Goal: Task Accomplishment & Management: Manage account settings

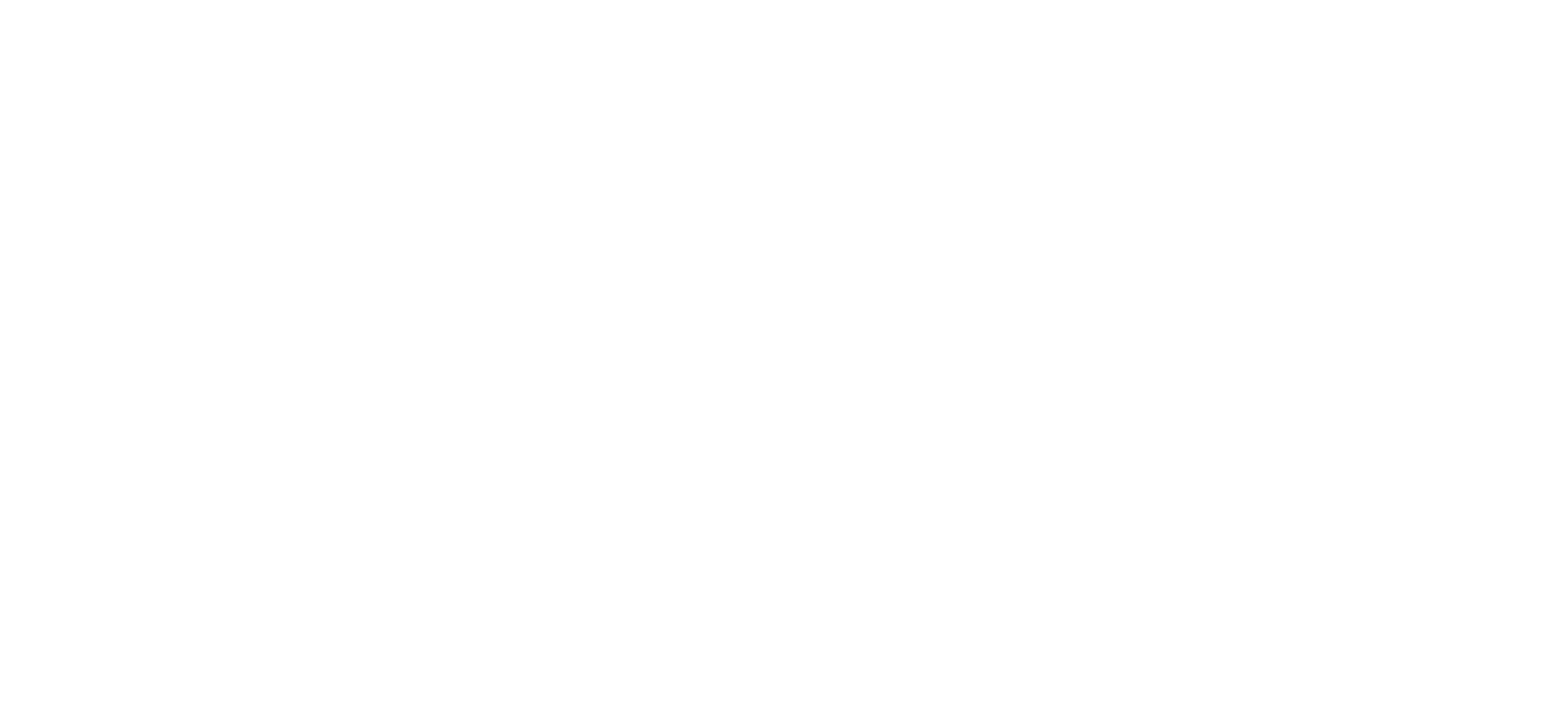
select select "100"
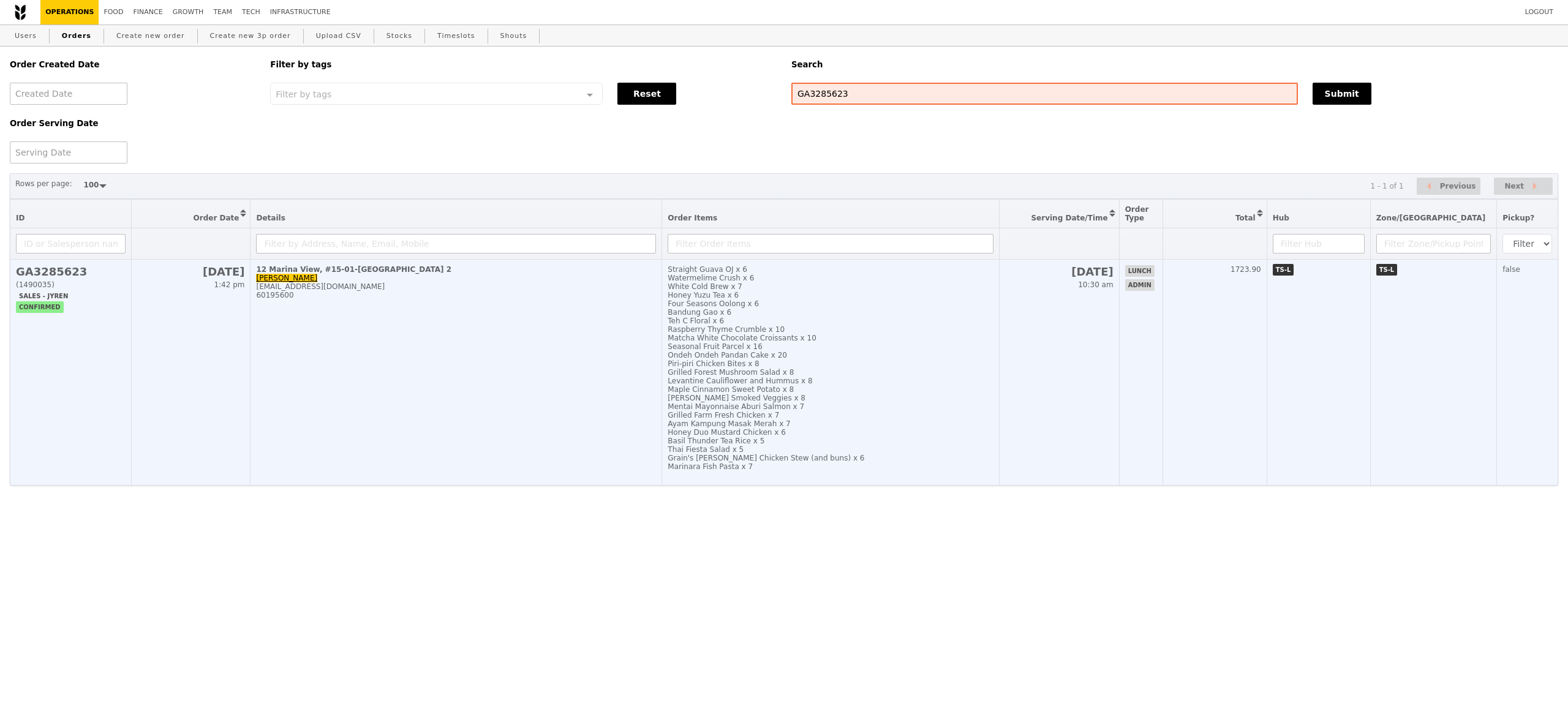
click at [880, 402] on div "Rosemary Smoked Veggies x 8" at bounding box center [830, 398] width 326 height 9
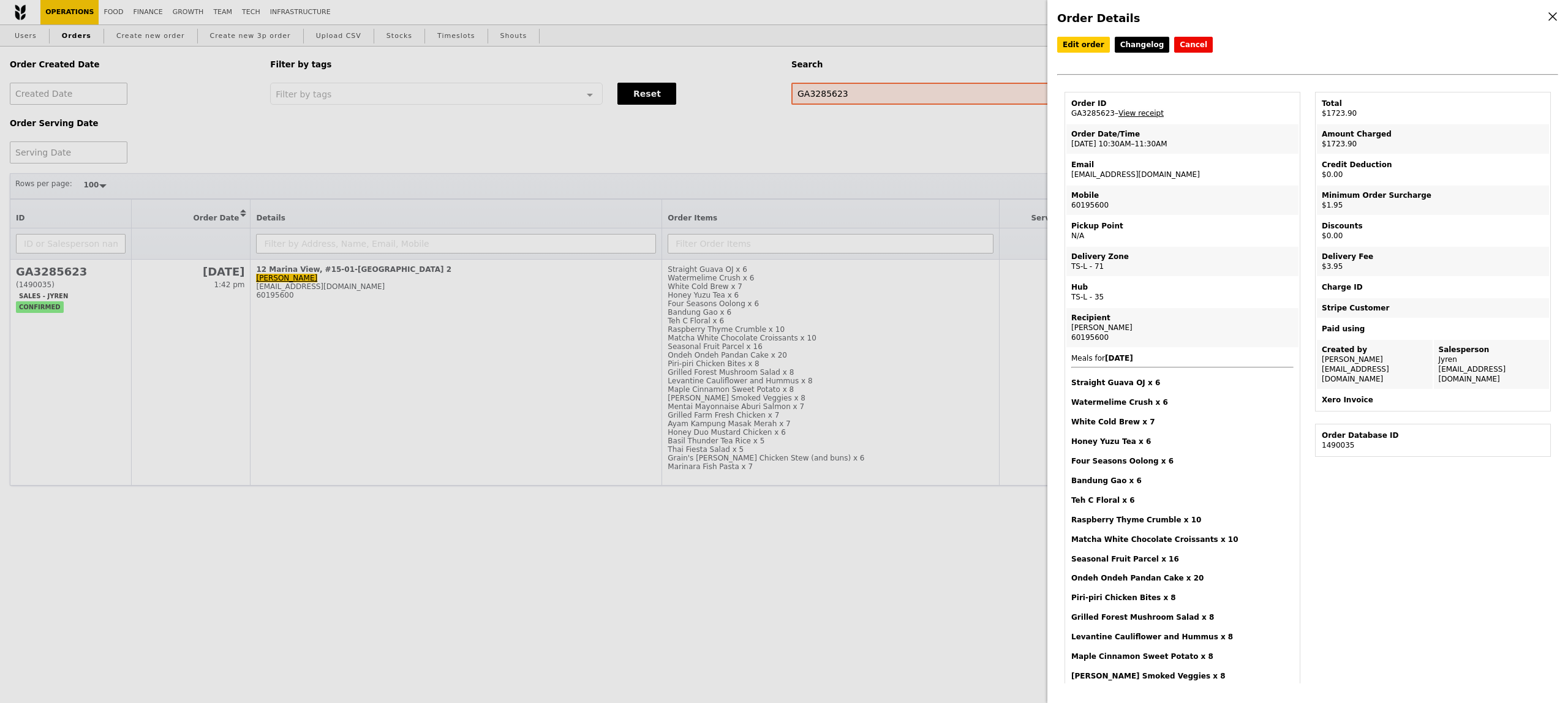
click at [1148, 118] on link "View receipt" at bounding box center [1141, 113] width 45 height 9
click at [748, 156] on div "Order Details Edit order Changelog Cancel Order ID GA3285623 – View receipt Ord…" at bounding box center [784, 352] width 1568 height 703
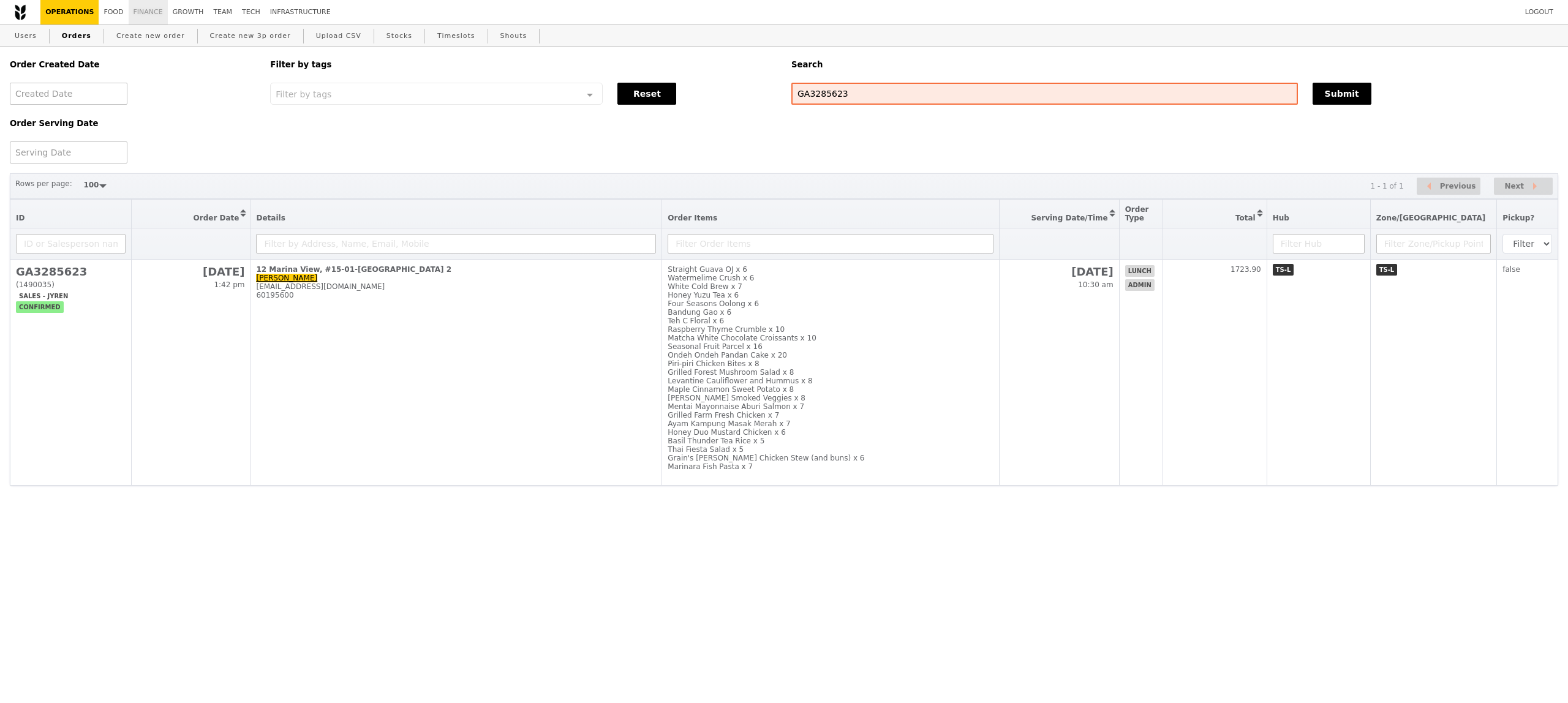
click at [147, 16] on link "Finance" at bounding box center [148, 12] width 39 height 24
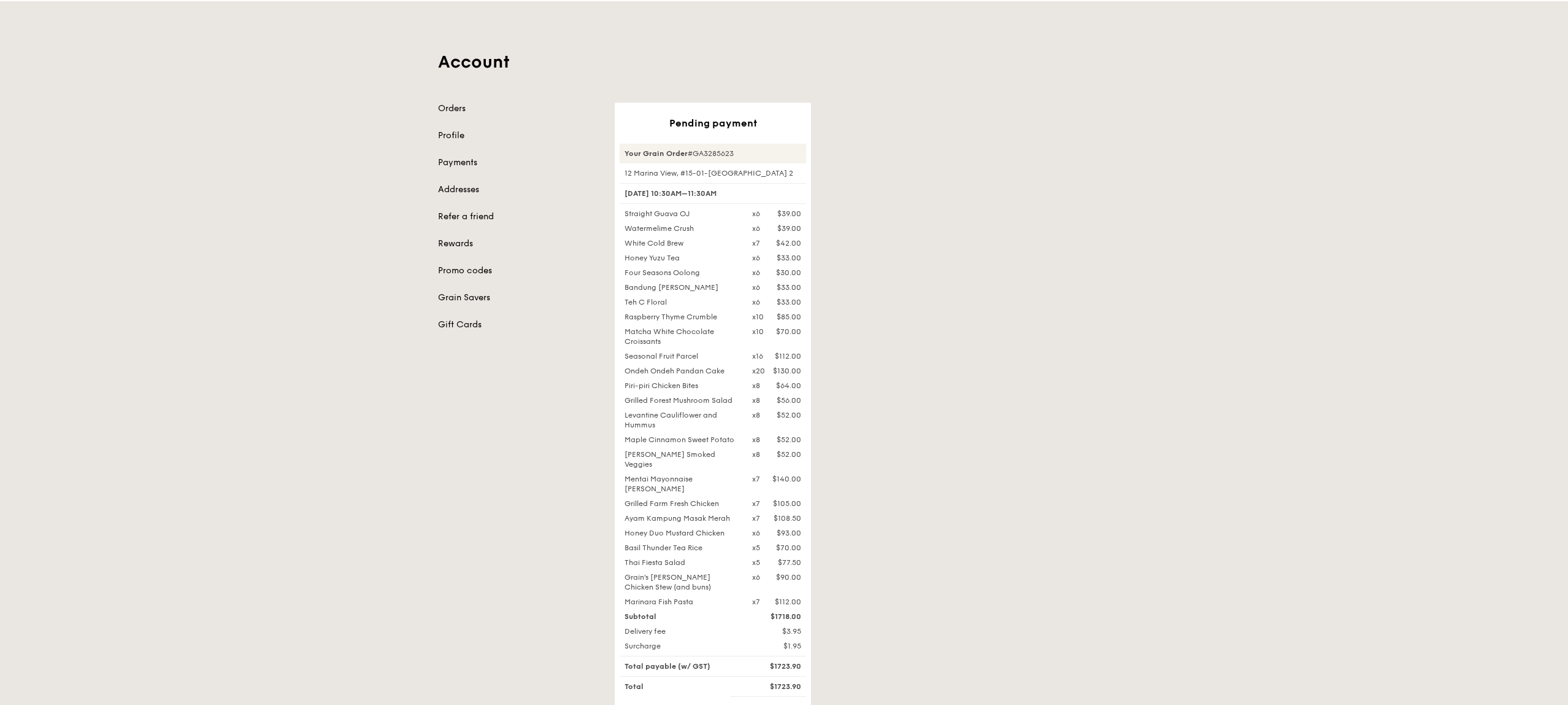
scroll to position [39, 0]
click at [757, 554] on div "x5" at bounding box center [756, 559] width 8 height 10
click at [759, 539] on div "x5" at bounding box center [756, 544] width 8 height 10
drag, startPoint x: 753, startPoint y: 518, endPoint x: 762, endPoint y: 518, distance: 9.0
click at [762, 524] on div "x6 $93.00" at bounding box center [777, 529] width 64 height 10
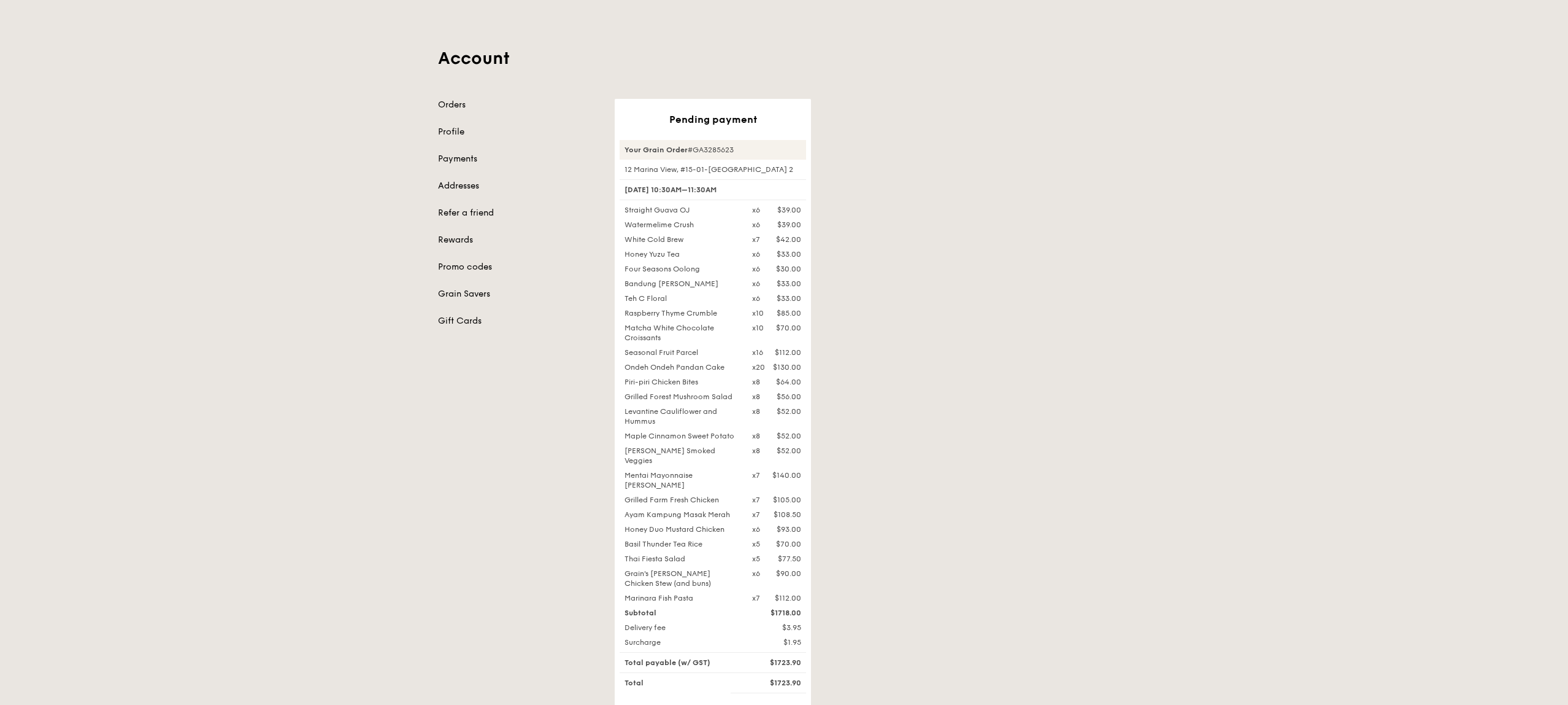
click at [762, 495] on div "x7 $105.00" at bounding box center [777, 500] width 64 height 10
click at [756, 470] on div "x7" at bounding box center [756, 475] width 8 height 10
click at [758, 451] on div "x8" at bounding box center [756, 450] width 8 height 10
click at [762, 439] on div "x8 $52.00" at bounding box center [777, 436] width 64 height 10
click at [758, 409] on div "x8" at bounding box center [756, 411] width 8 height 10
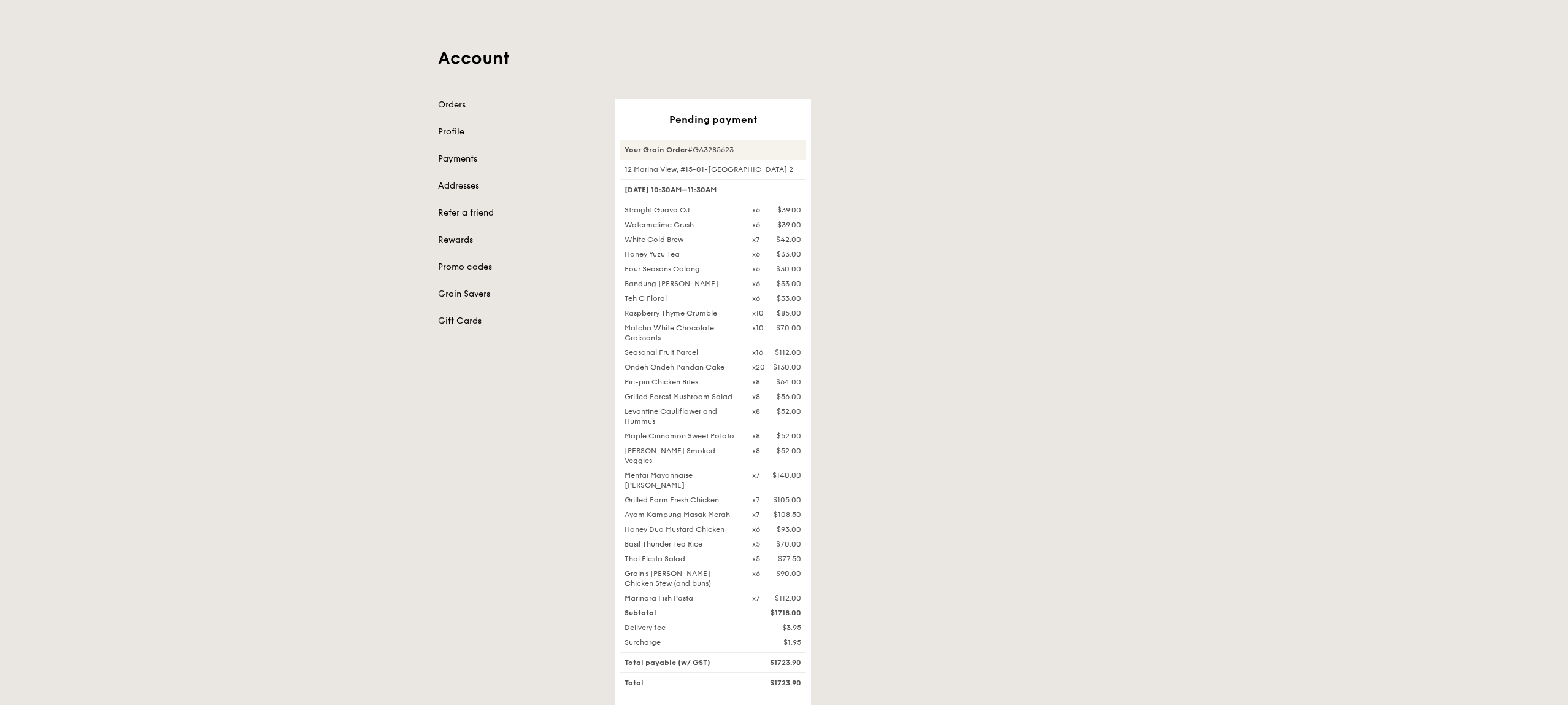
click at [761, 367] on div "x20" at bounding box center [758, 367] width 13 height 10
click at [758, 326] on div "x10" at bounding box center [758, 328] width 12 height 10
click at [756, 299] on div "x6" at bounding box center [756, 298] width 8 height 10
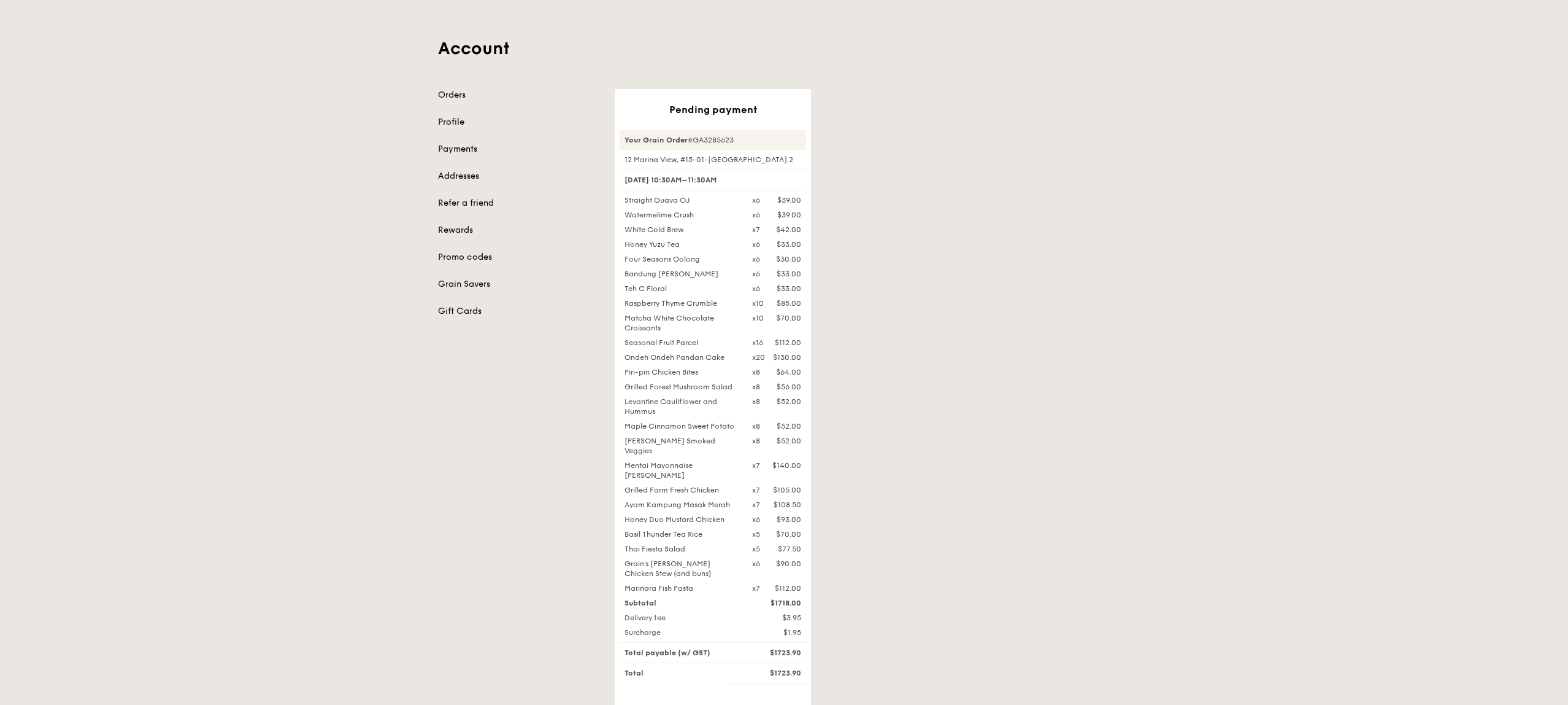
drag, startPoint x: 623, startPoint y: 156, endPoint x: 787, endPoint y: 157, distance: 164.0
click at [787, 157] on div "12 Marina View, #15-01-[GEOGRAPHIC_DATA] 2" at bounding box center [713, 160] width 186 height 10
copy div "12 Marina View, #15-01-[GEOGRAPHIC_DATA] 2"
click at [829, 331] on div "Pending payment Your Grain Order #GA3285623 12 Marina View, #15-01-Asia Square …" at bounding box center [872, 438] width 530 height 698
drag, startPoint x: 635, startPoint y: 455, endPoint x: 787, endPoint y: 577, distance: 194.9
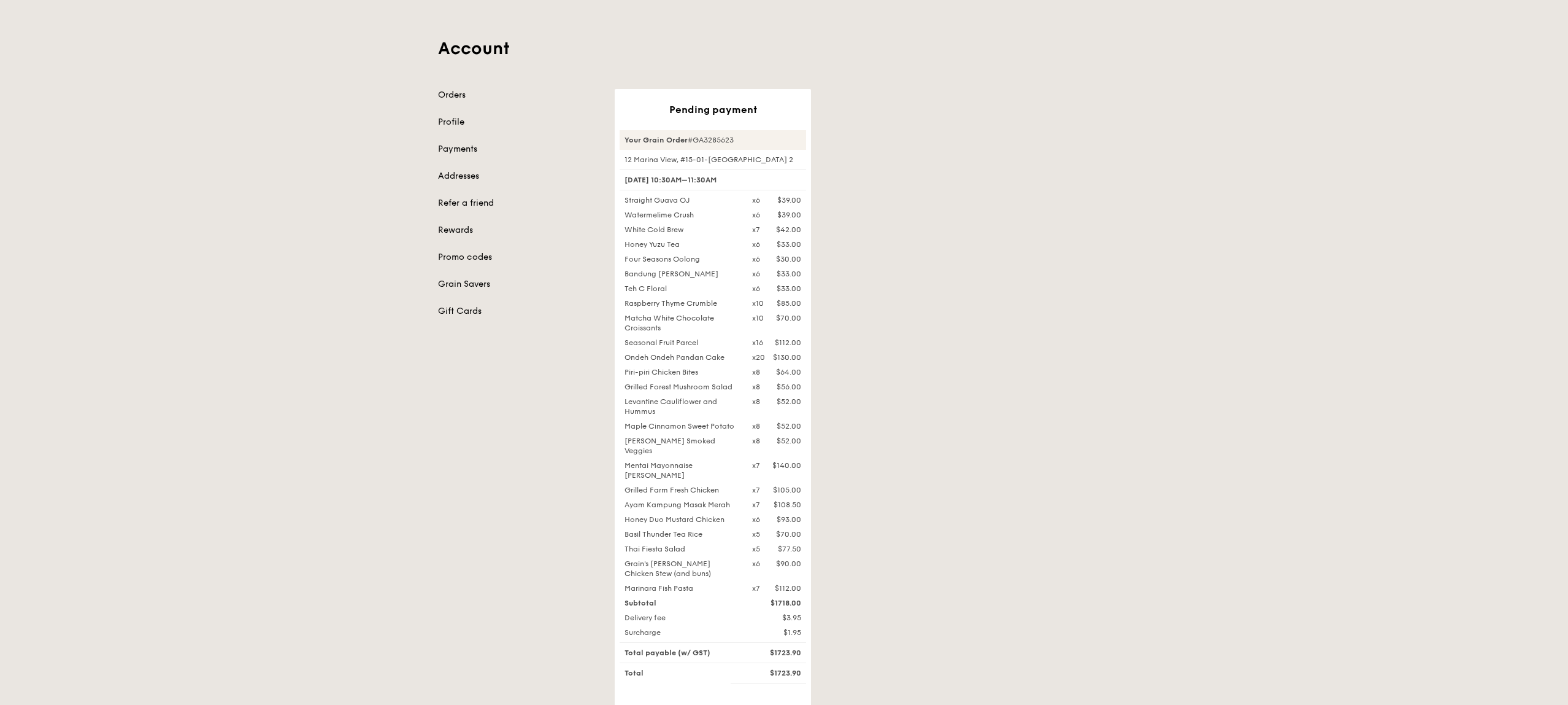
click at [787, 577] on div "Straight Guava OJ x6 $39.00 Watermelime Crush x6 $39.00 White Cold Brew x7 $42.…" at bounding box center [713, 394] width 186 height 398
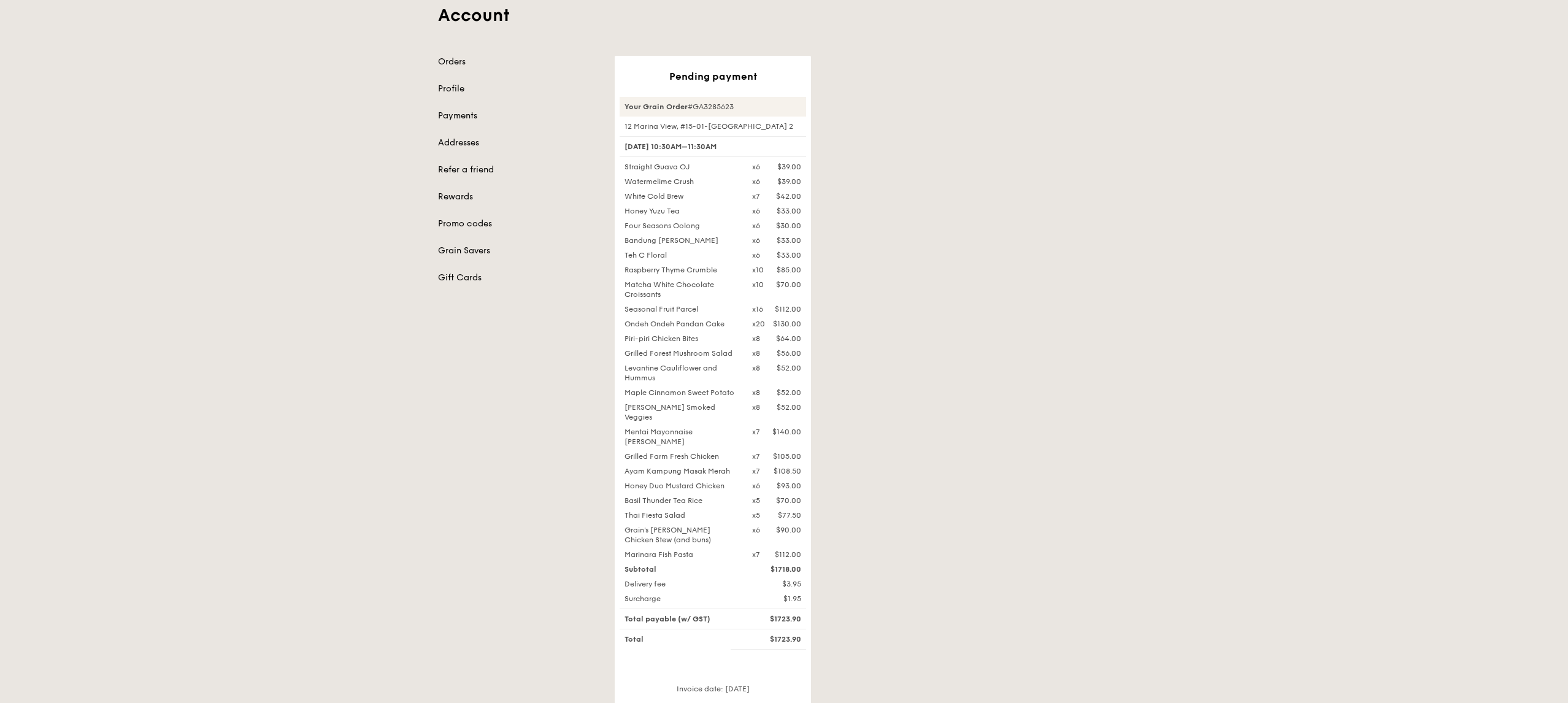
scroll to position [84, 0]
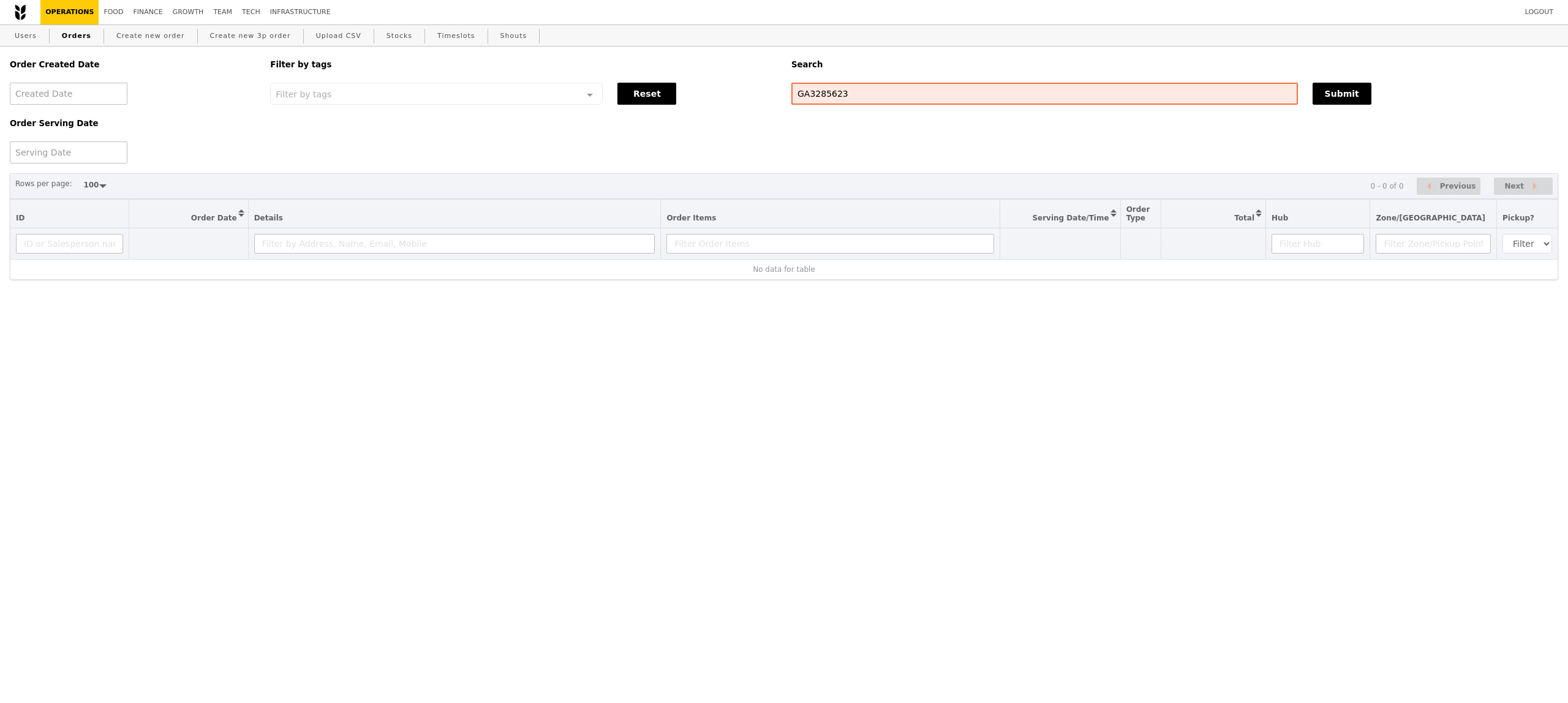
select select "100"
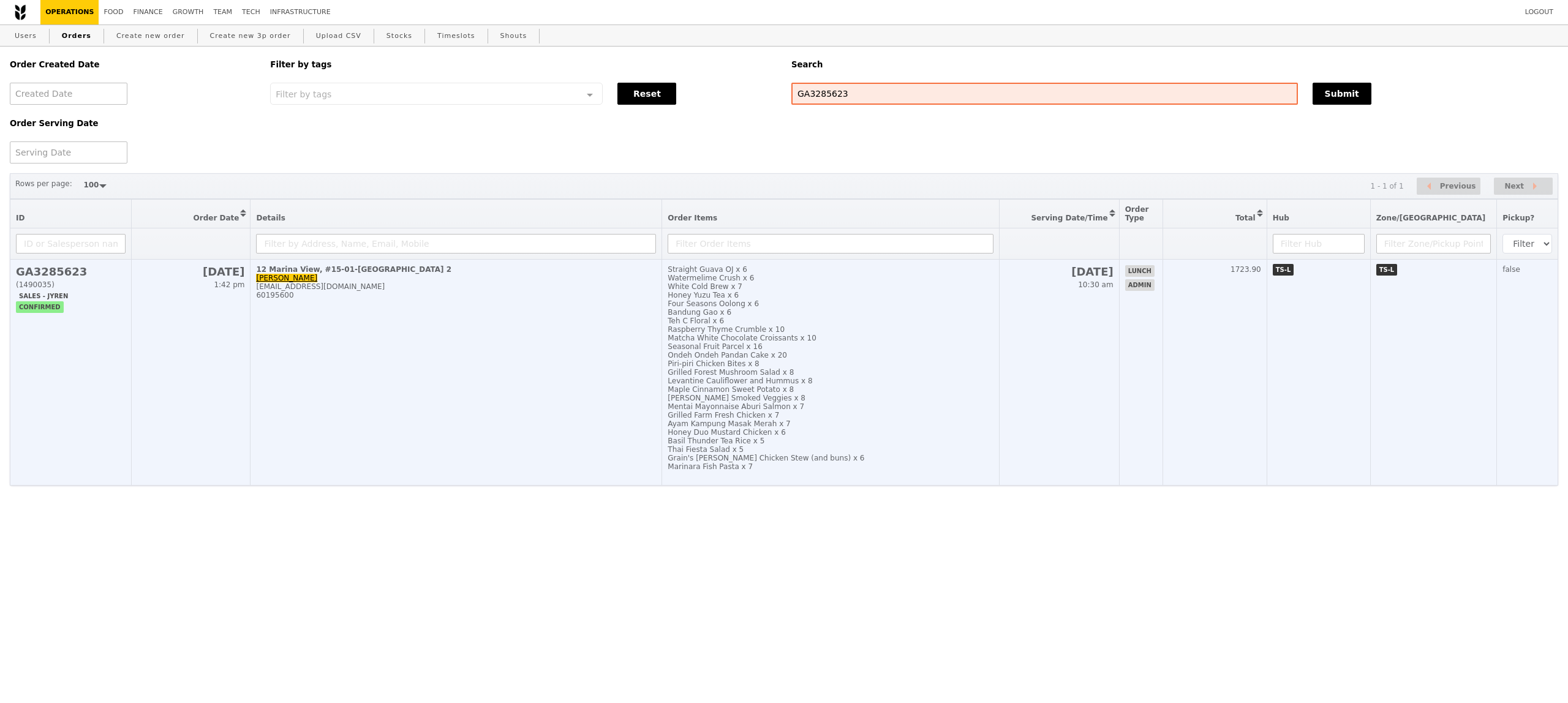
click at [858, 366] on div "Piri-piri Chicken Bites x 8" at bounding box center [830, 364] width 326 height 9
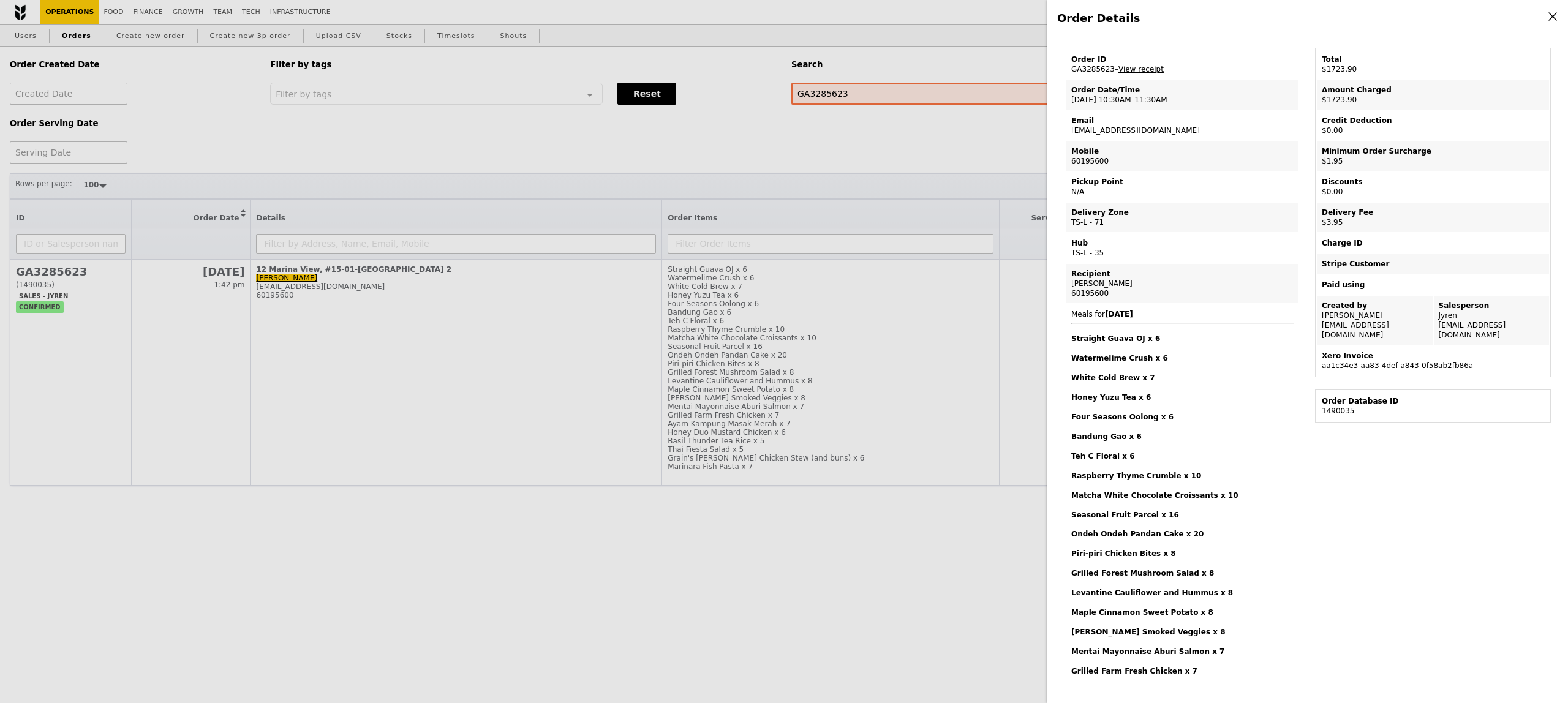
scroll to position [50, 0]
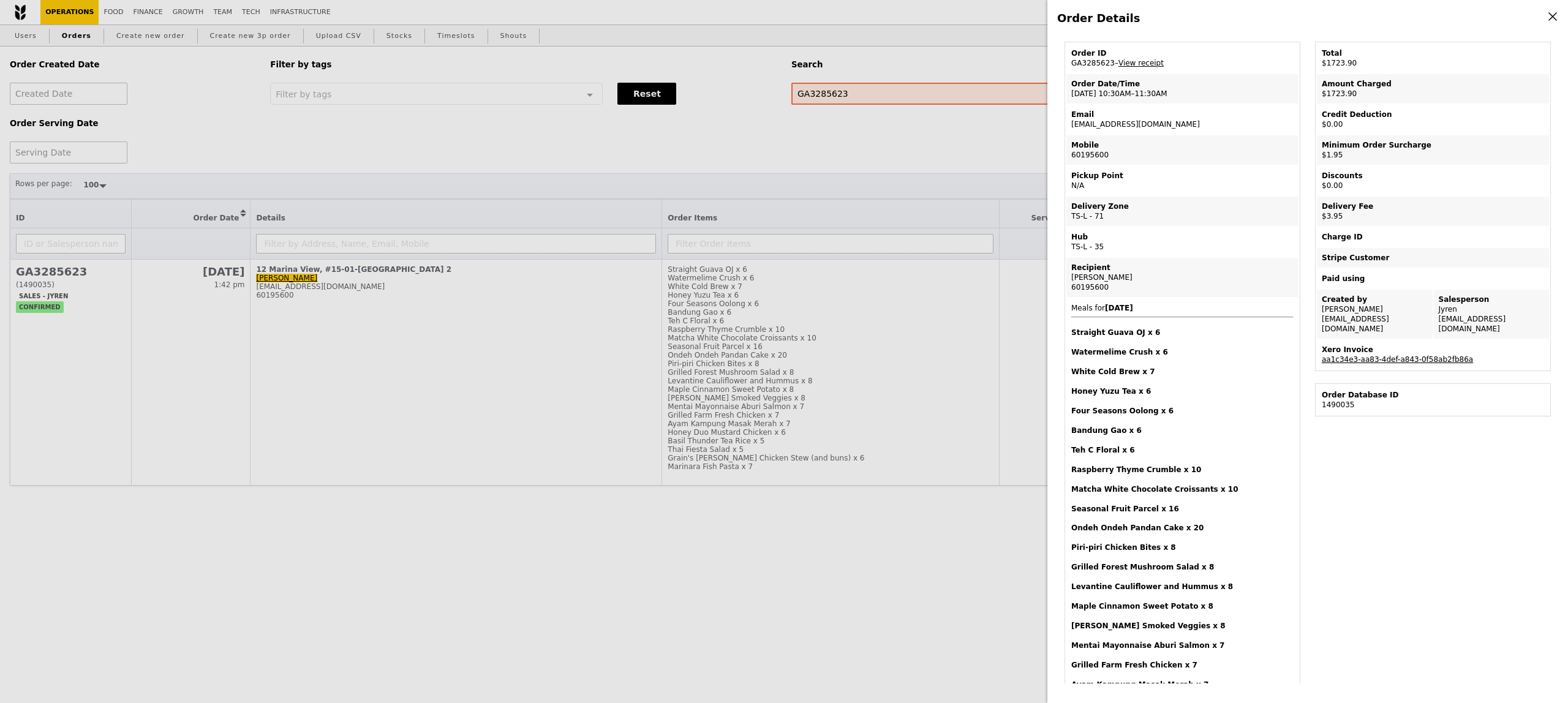
click at [1334, 355] on link "aa1c34e3-aa83-4def-a843-0f58ab2fb86a" at bounding box center [1397, 360] width 151 height 9
click at [823, 139] on div "Order Details Edit order Changelog Cancel Order ID GA3285623 – View receipt Ord…" at bounding box center [784, 352] width 1568 height 703
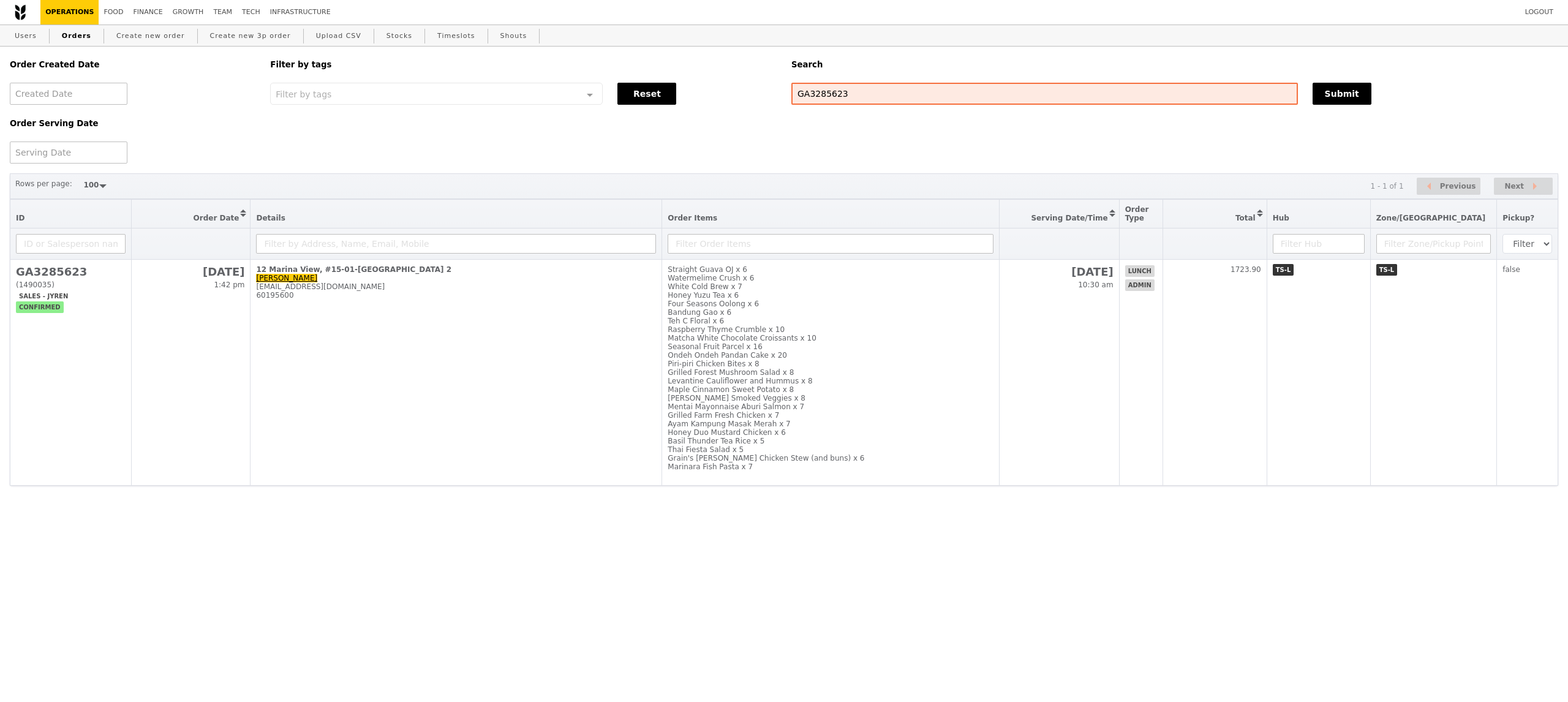
scroll to position [103, 0]
